Goal: Task Accomplishment & Management: Manage account settings

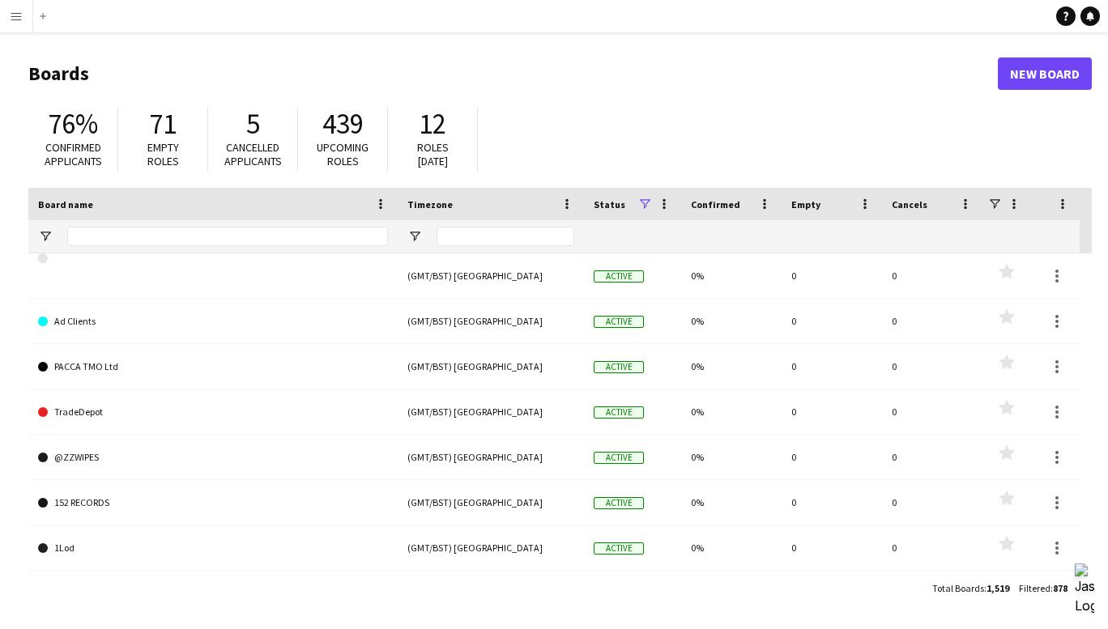
click at [11, 18] on app-icon "Menu" at bounding box center [16, 16] width 13 height 13
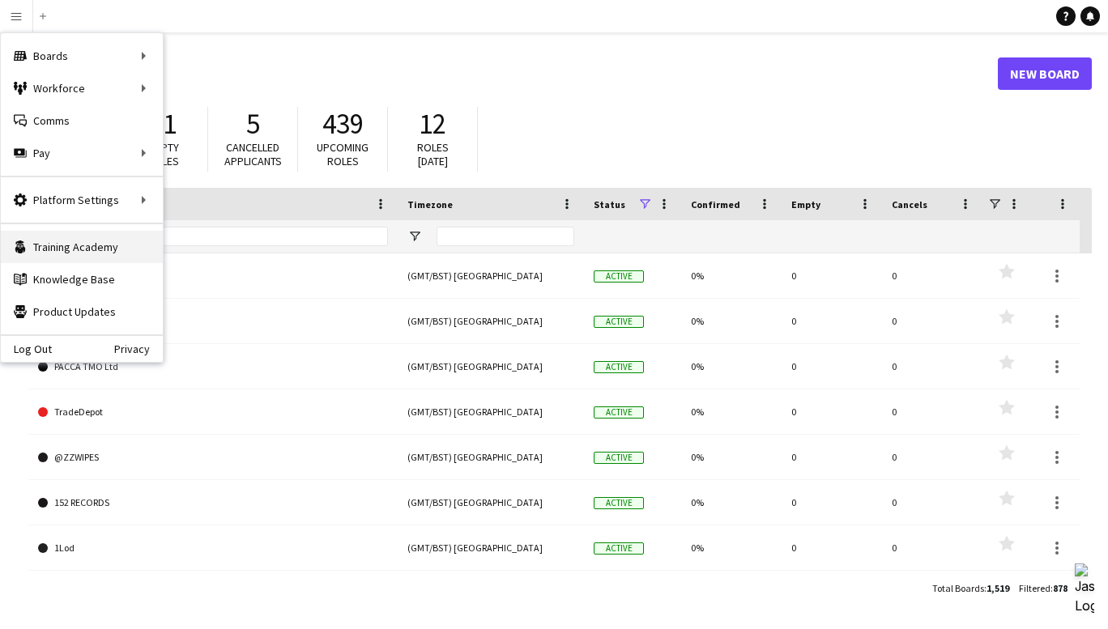
click at [69, 245] on link "Training Academy Training Academy" at bounding box center [82, 247] width 162 height 32
click at [87, 274] on link "Knowledge Base Knowledge Base" at bounding box center [82, 279] width 162 height 32
click at [73, 247] on link "Training Academy Training Academy" at bounding box center [82, 247] width 162 height 32
click at [610, 110] on div "76% Confirmed applicants 71 Empty roles 5 Cancelled applicants 439 Upcoming rol…" at bounding box center [559, 143] width 1063 height 89
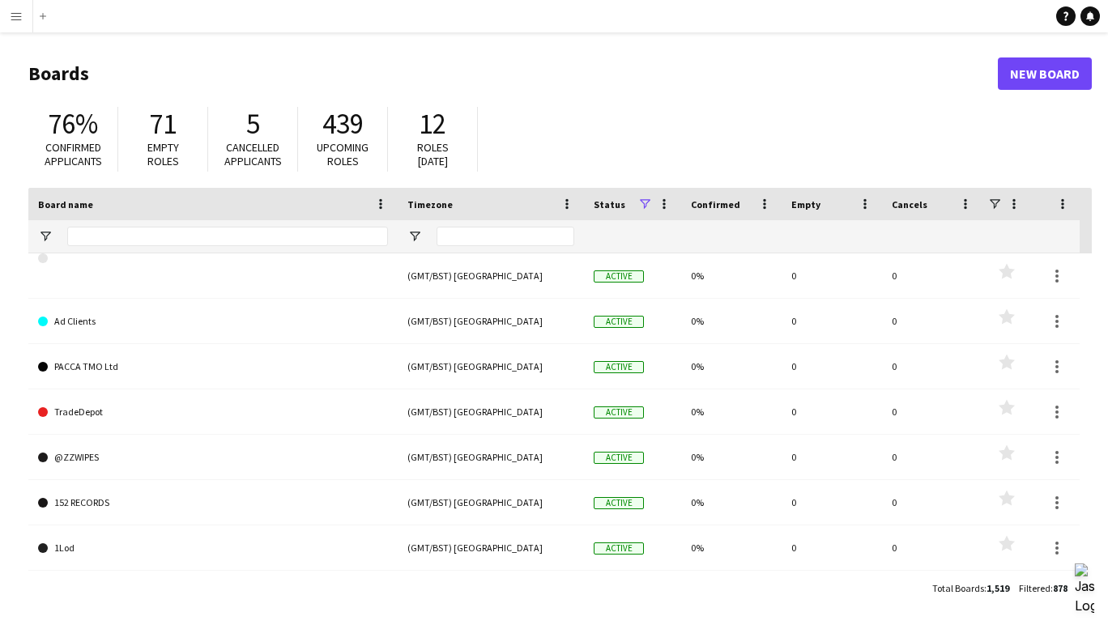
click at [11, 25] on button "Menu" at bounding box center [16, 16] width 32 height 32
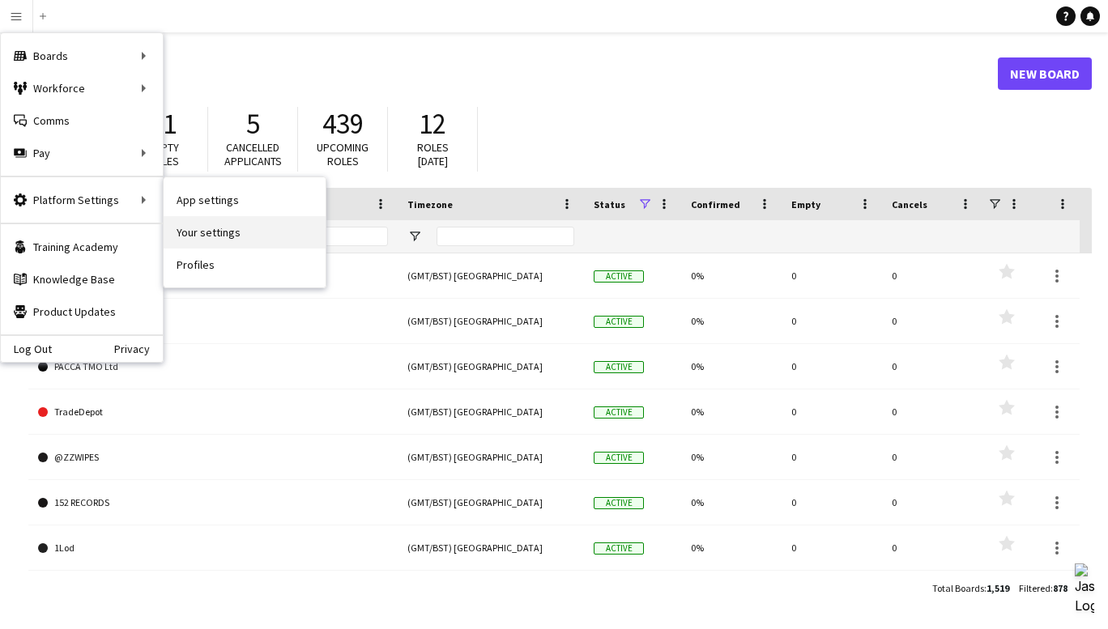
click at [197, 236] on link "Your settings" at bounding box center [245, 232] width 162 height 32
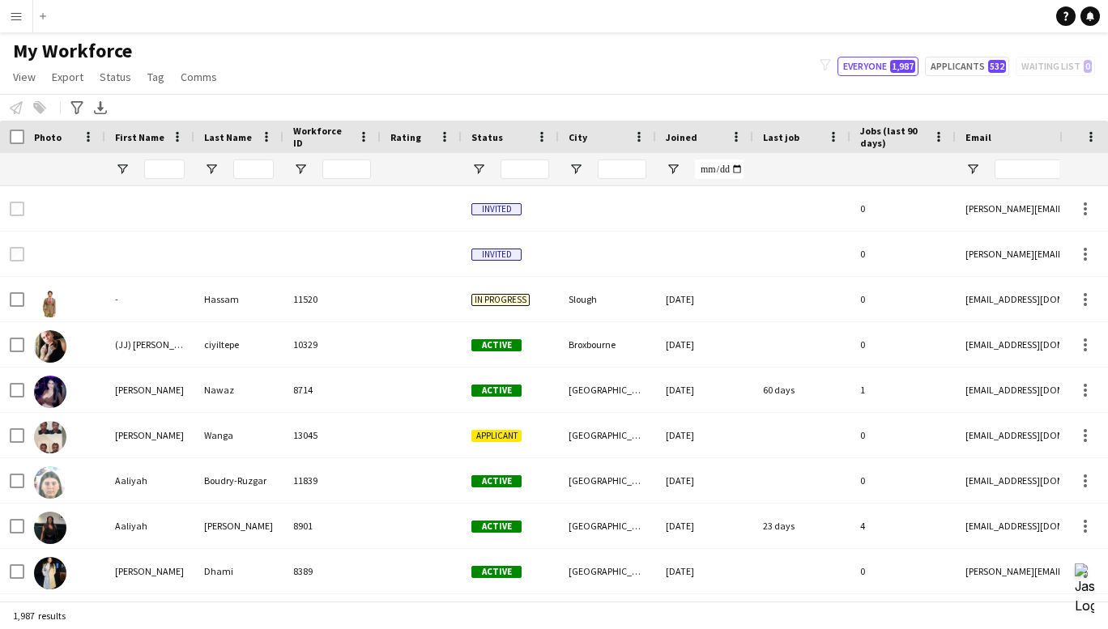
type input "**********"
click at [10, 17] on app-icon "Menu" at bounding box center [16, 16] width 13 height 13
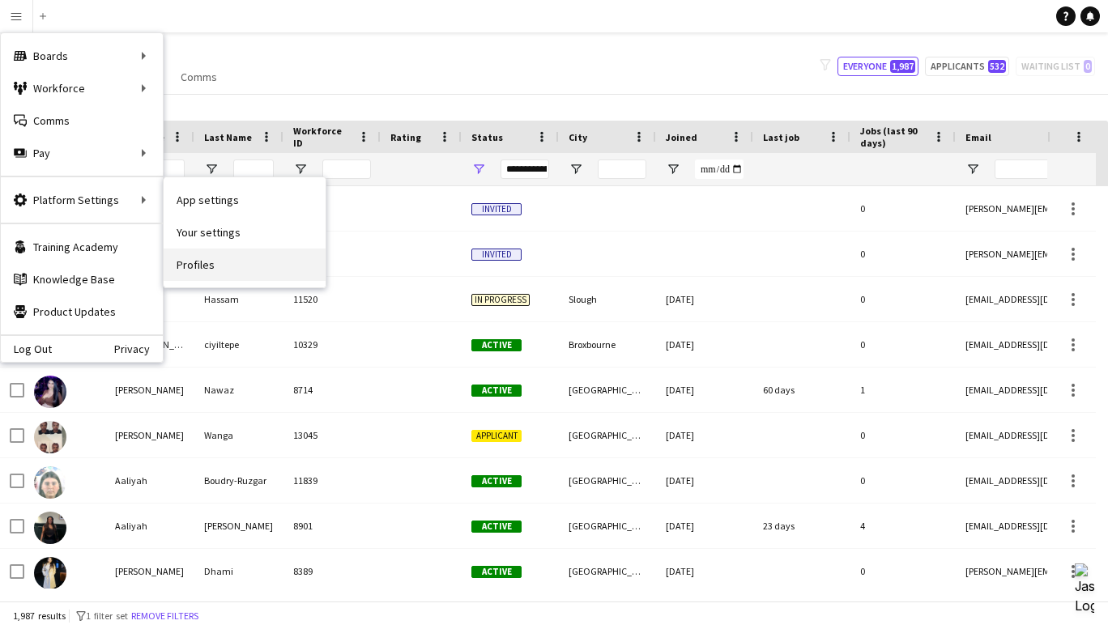
click at [204, 265] on link "Profiles" at bounding box center [245, 265] width 162 height 32
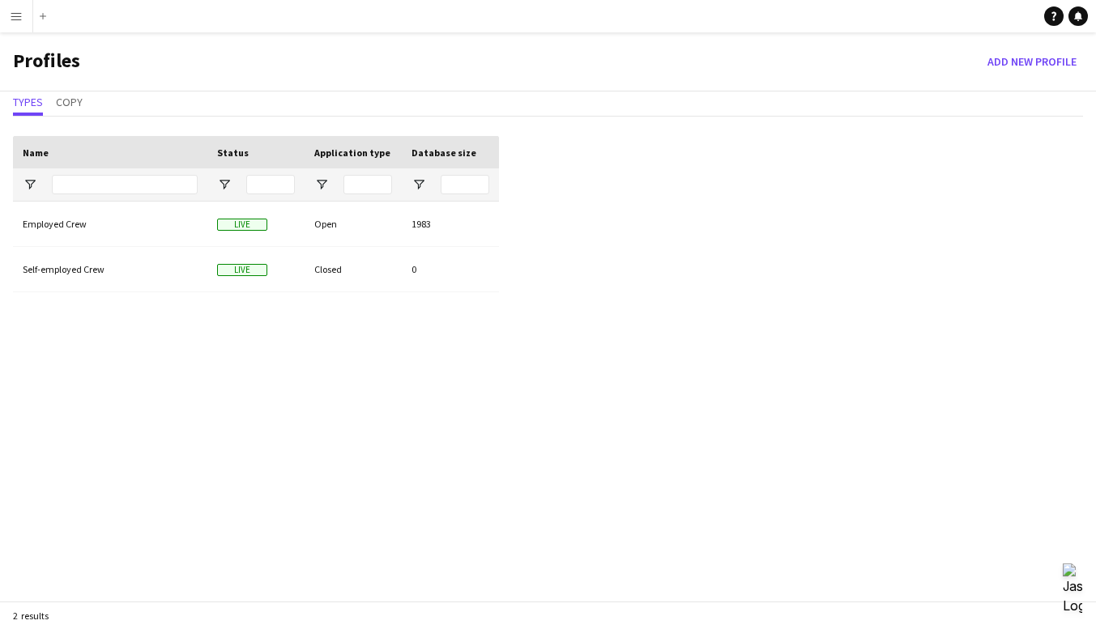
click at [13, 19] on app-icon "Menu" at bounding box center [16, 16] width 13 height 13
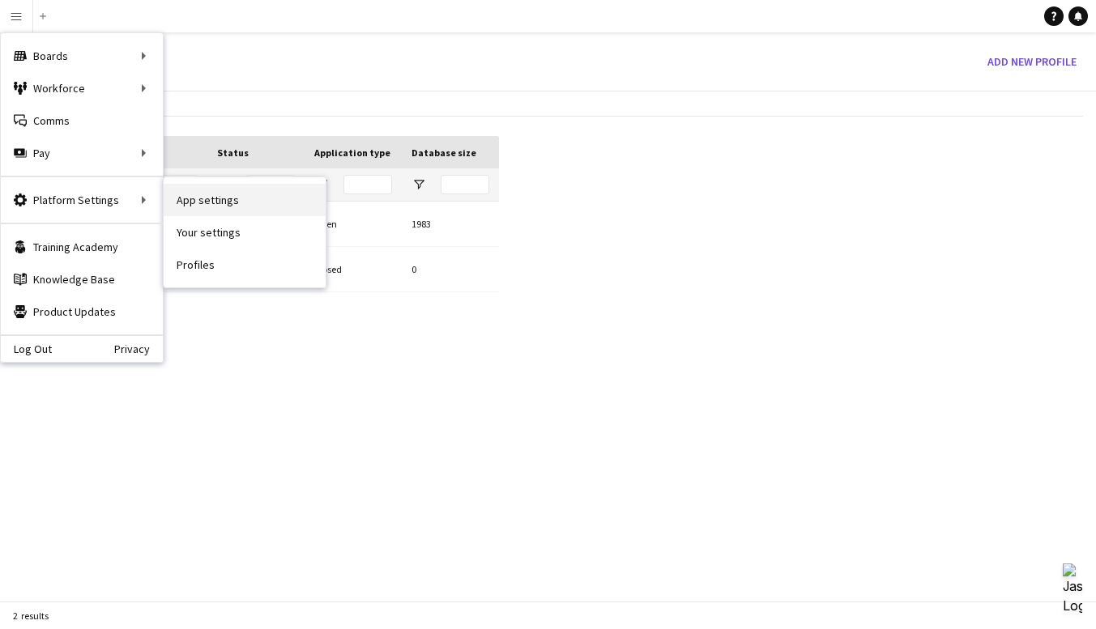
click at [174, 198] on link "App settings" at bounding box center [245, 200] width 162 height 32
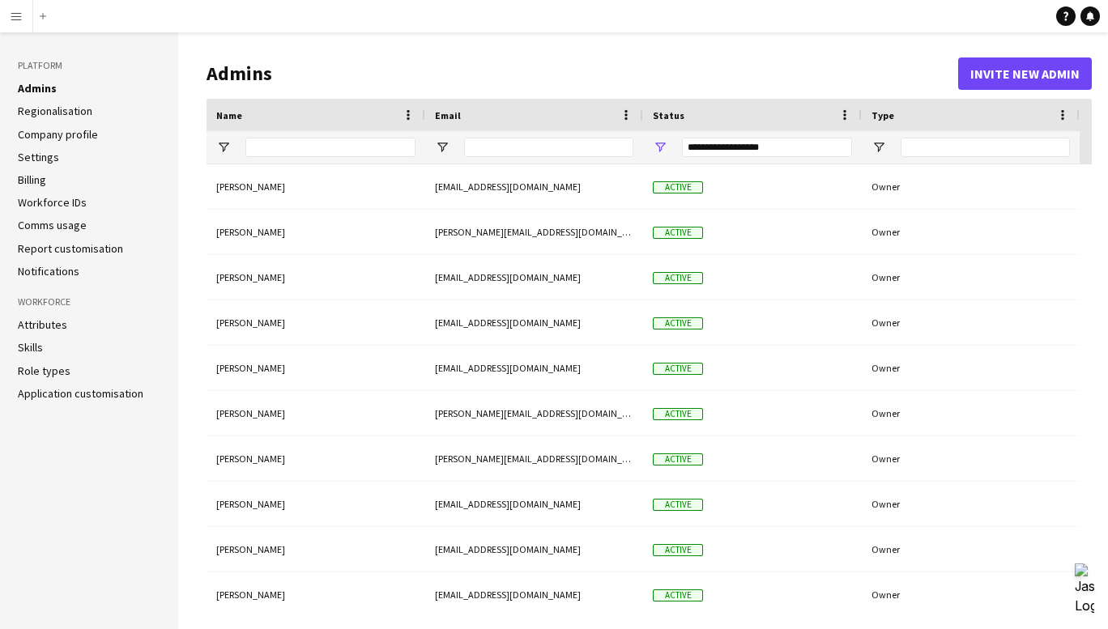
click at [68, 138] on link "Company profile" at bounding box center [58, 134] width 80 height 15
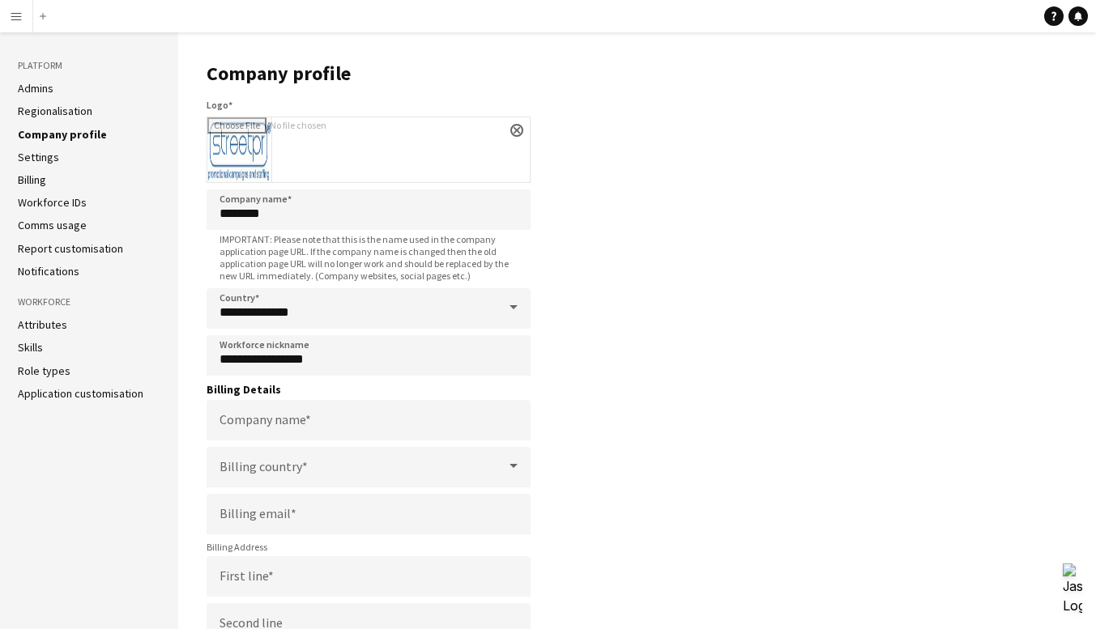
click at [43, 155] on link "Settings" at bounding box center [38, 157] width 41 height 15
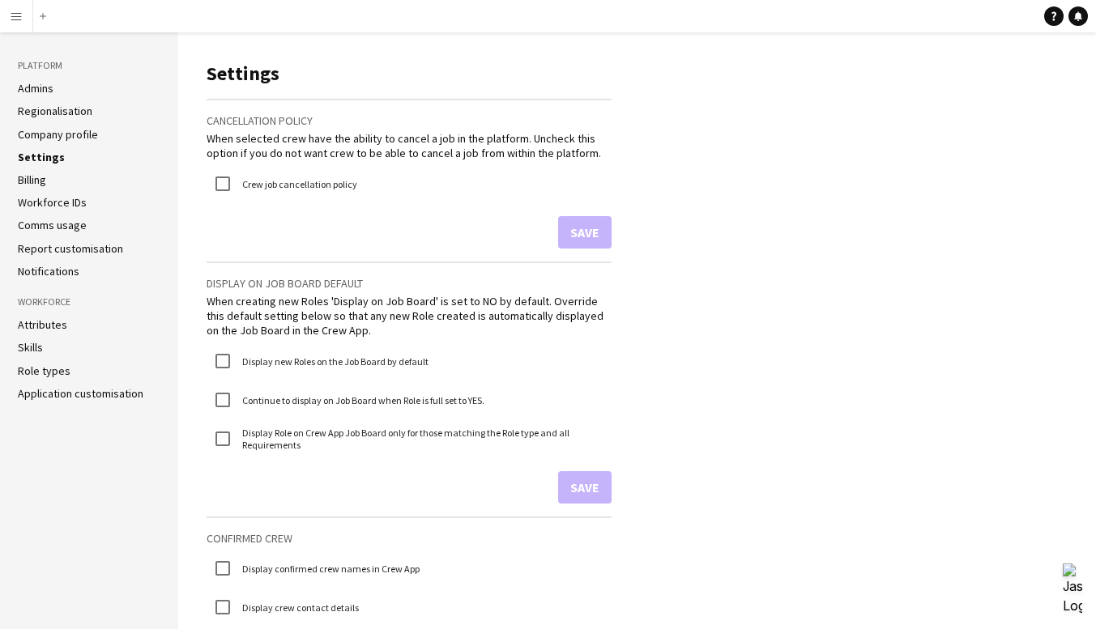
click at [43, 182] on link "Billing" at bounding box center [32, 179] width 28 height 15
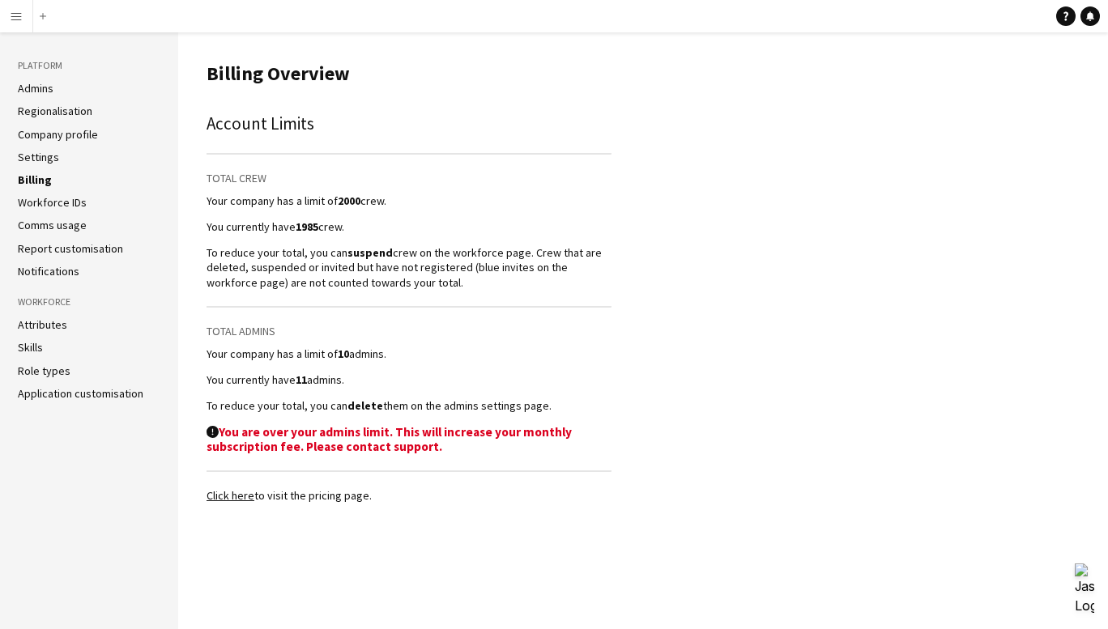
click at [44, 91] on link "Admins" at bounding box center [36, 88] width 36 height 15
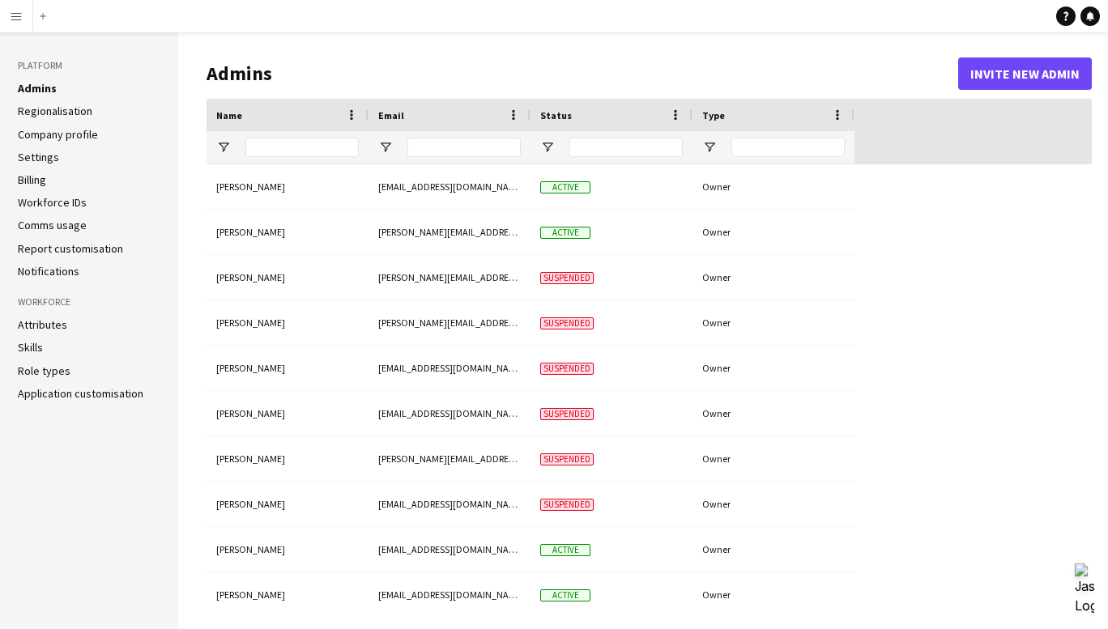
type input "**********"
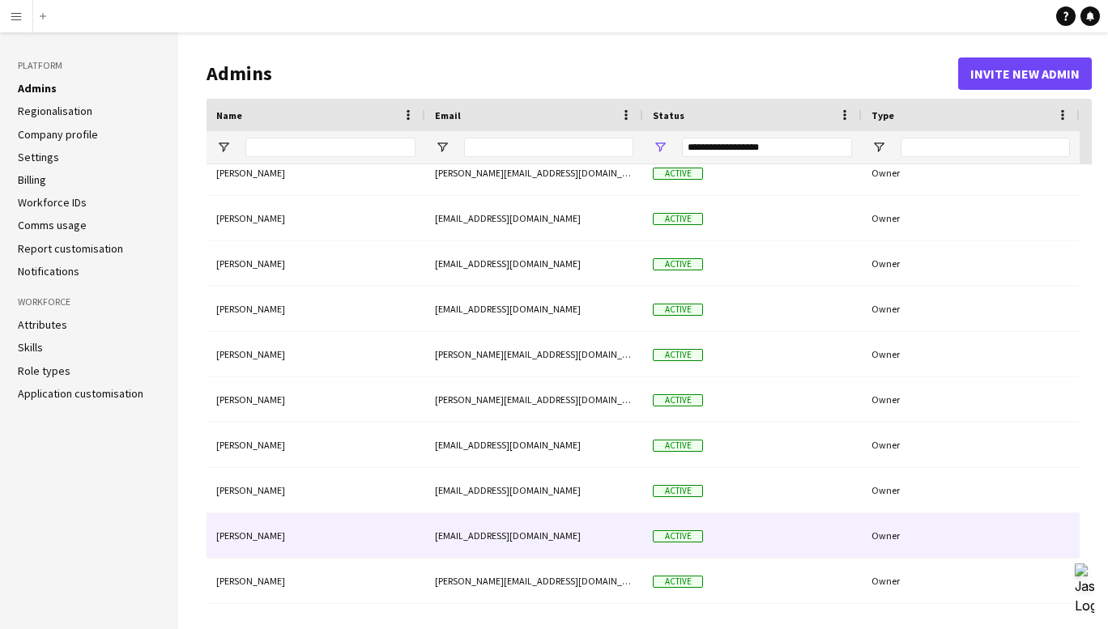
click at [871, 535] on div "Owner" at bounding box center [971, 535] width 218 height 45
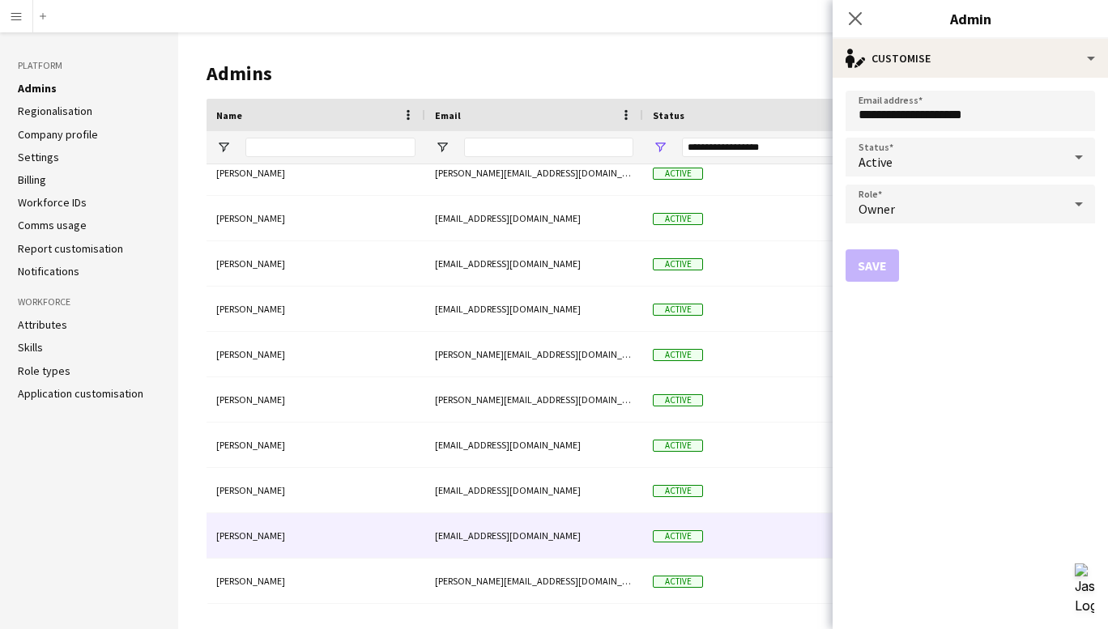
click at [1081, 164] on icon at bounding box center [1078, 157] width 19 height 32
click at [967, 364] on div at bounding box center [554, 314] width 1108 height 629
click at [852, 17] on icon "Close pop-in" at bounding box center [854, 18] width 15 height 15
